Goal: Information Seeking & Learning: Compare options

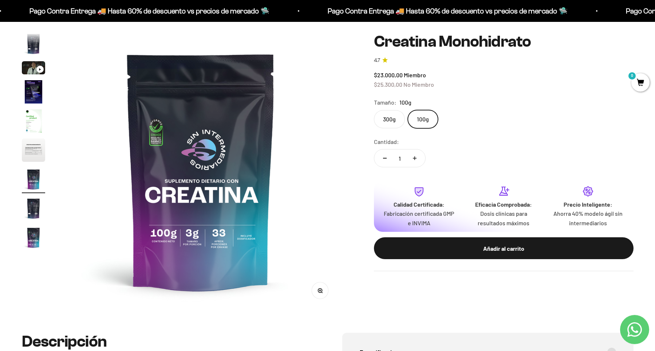
scroll to position [50, 0]
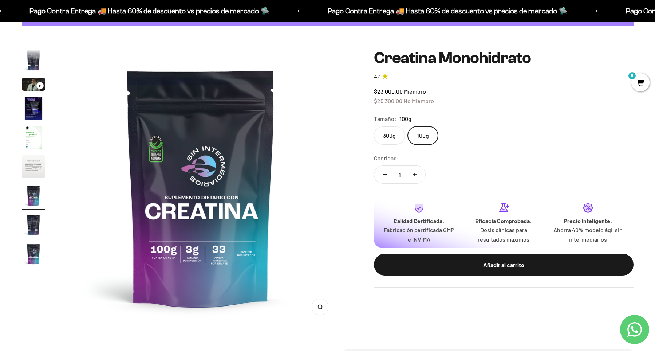
click at [35, 134] on img "Ir al artículo 5" at bounding box center [33, 137] width 23 height 23
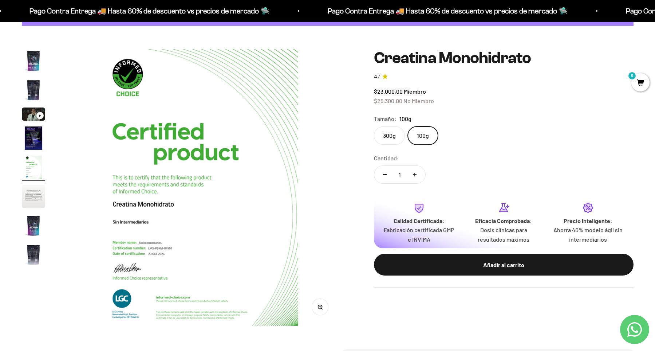
scroll to position [0, 1140]
click at [34, 195] on img "Ir al artículo 6" at bounding box center [33, 196] width 23 height 23
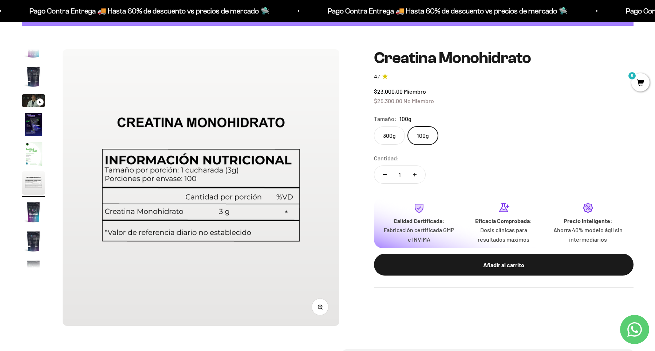
scroll to position [0, 1426]
click at [34, 221] on img "Ir al artículo 7" at bounding box center [33, 211] width 23 height 23
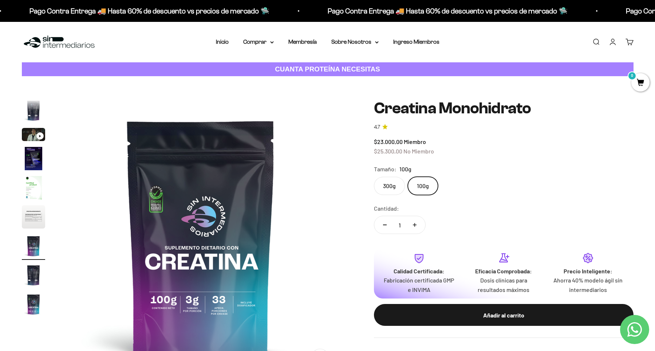
scroll to position [0, 1711]
click at [266, 40] on summary "Comprar" at bounding box center [258, 41] width 31 height 9
click at [308, 80] on div "Proteínas Ver Todos Whey Iso Vegan" at bounding box center [277, 85] width 80 height 65
click at [306, 78] on icon at bounding box center [305, 78] width 1 height 3
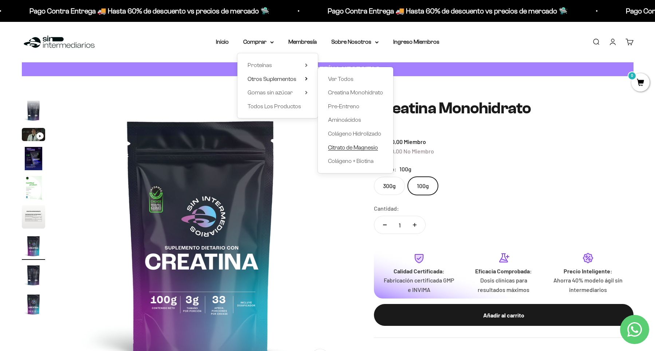
click at [347, 148] on span "Citrato de Magnesio" at bounding box center [353, 147] width 50 height 6
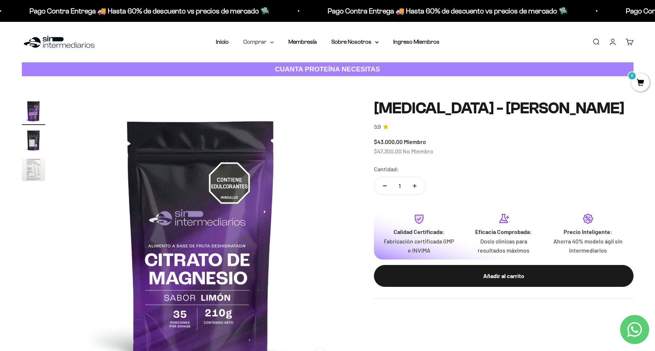
click at [272, 43] on icon at bounding box center [272, 42] width 3 height 1
click at [304, 79] on summary "Otros Suplementos" at bounding box center [278, 78] width 60 height 9
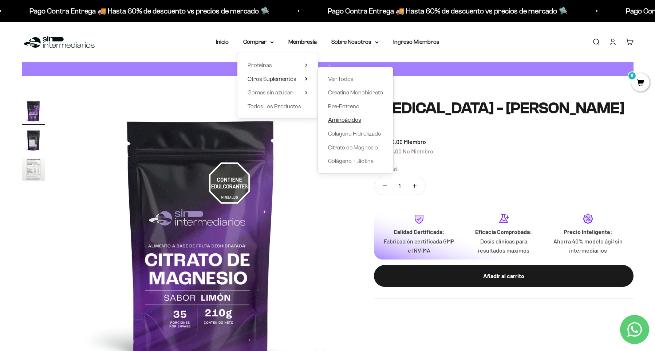
click at [346, 123] on span "Aminoácidos" at bounding box center [344, 120] width 33 height 6
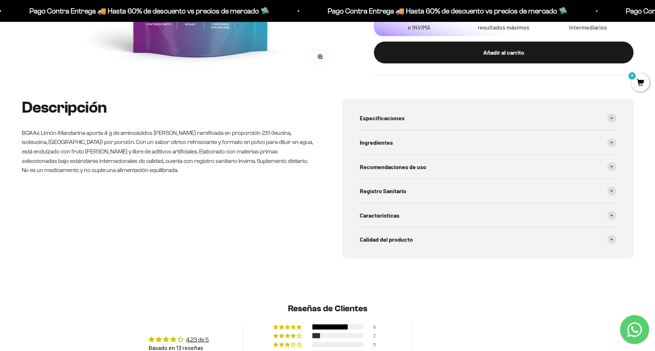
scroll to position [301, 0]
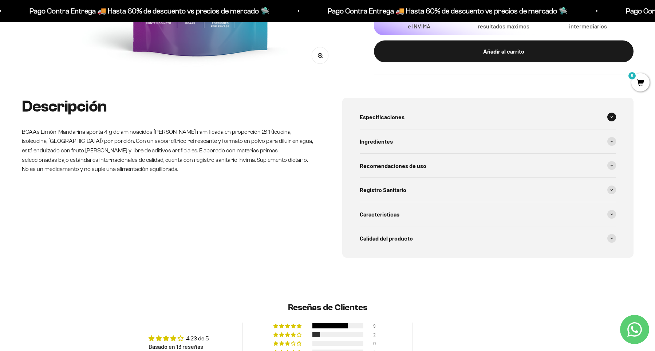
click at [398, 118] on span "Especificaciones" at bounding box center [382, 116] width 45 height 9
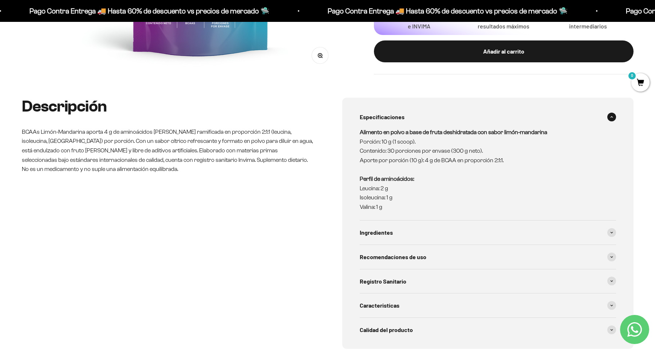
click at [398, 119] on span "Especificaciones" at bounding box center [382, 116] width 45 height 9
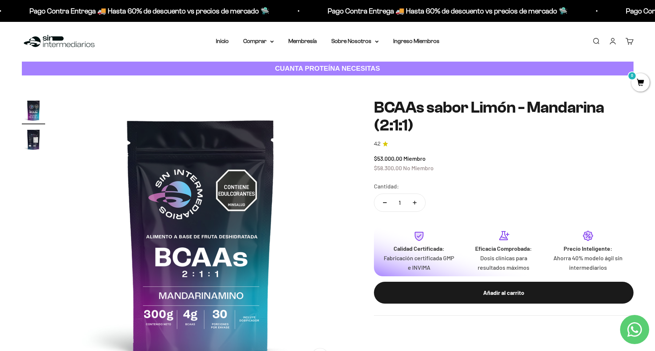
scroll to position [0, 0]
